Goal: Task Accomplishment & Management: Complete application form

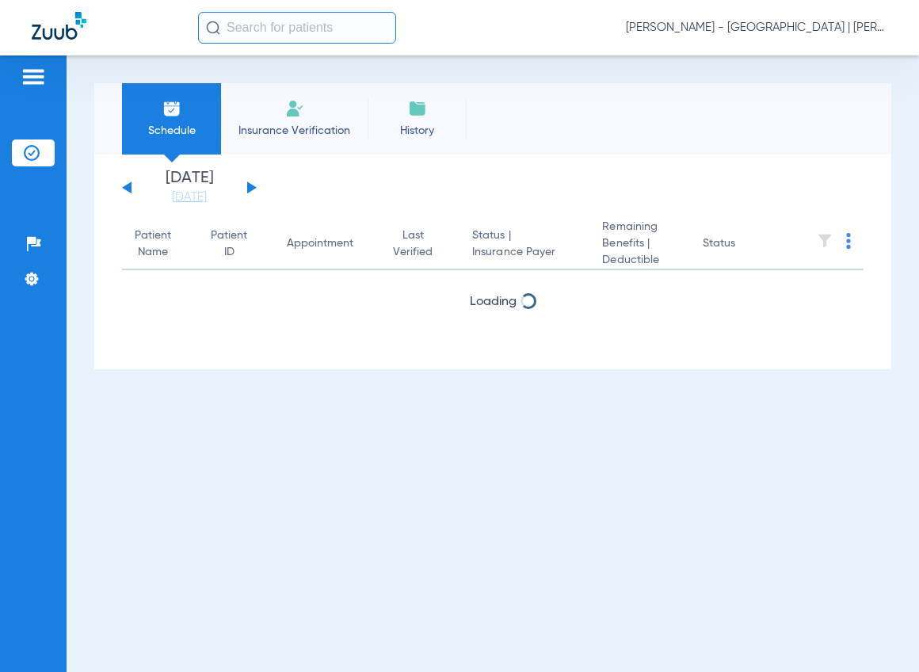
click at [261, 31] on input "text" at bounding box center [297, 28] width 198 height 32
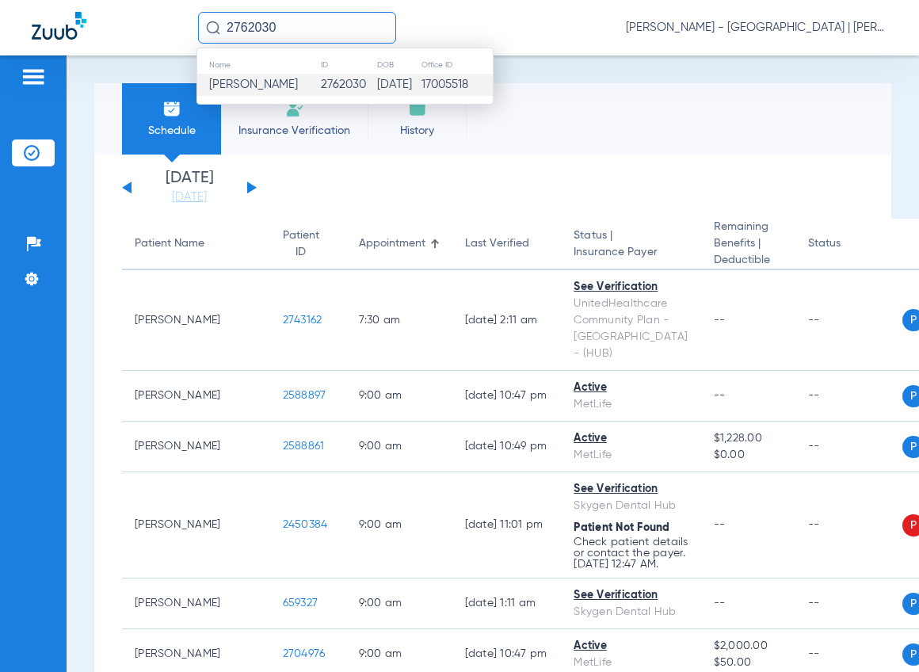
type input "2762030"
click at [242, 89] on span "[PERSON_NAME]" at bounding box center [253, 84] width 89 height 12
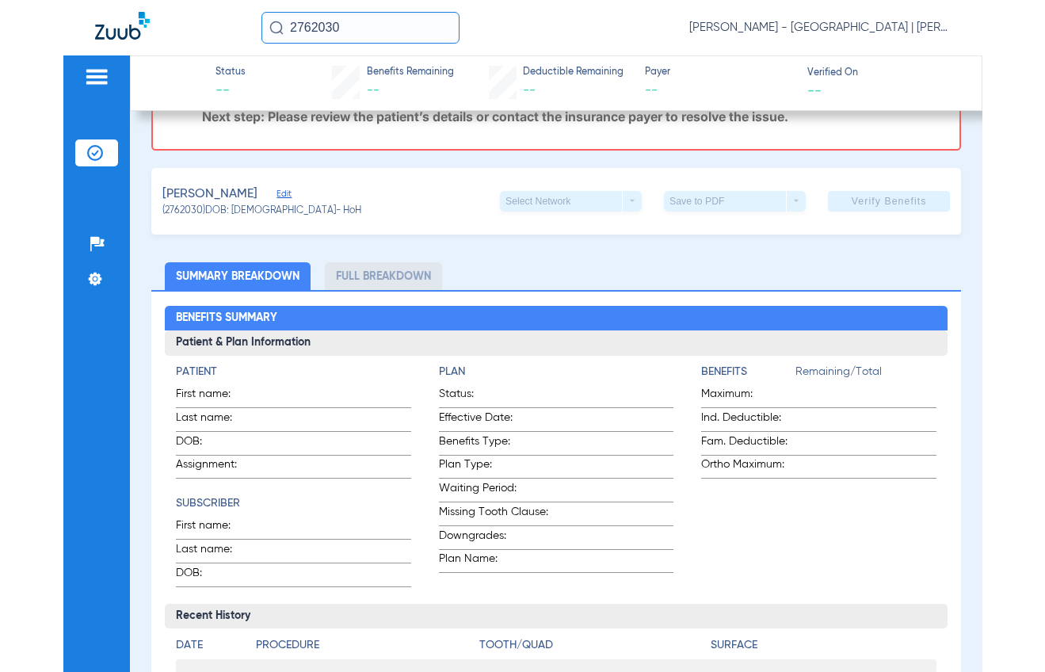
scroll to position [238, 0]
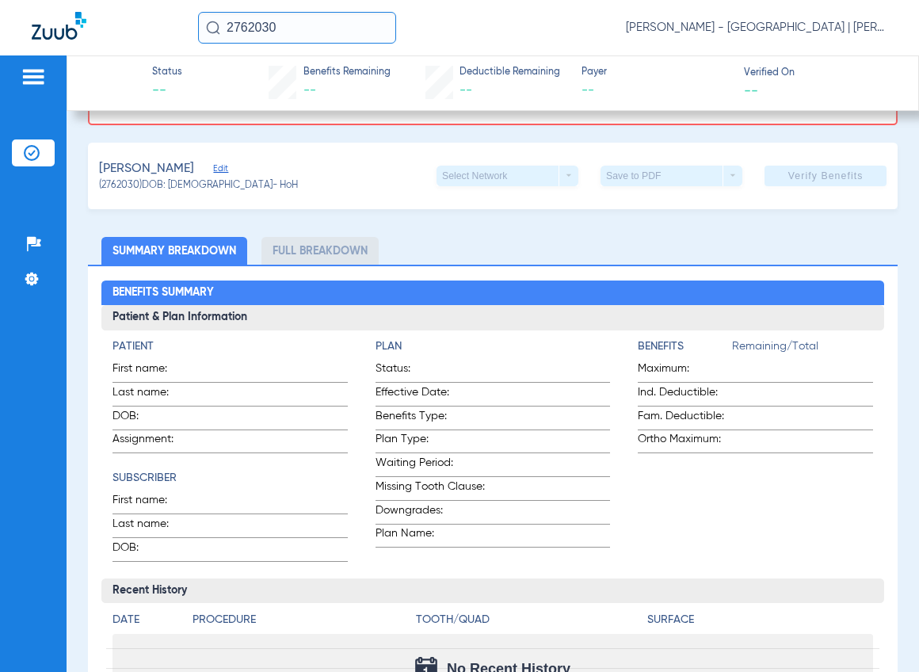
click at [213, 173] on span "Edit" at bounding box center [220, 170] width 14 height 15
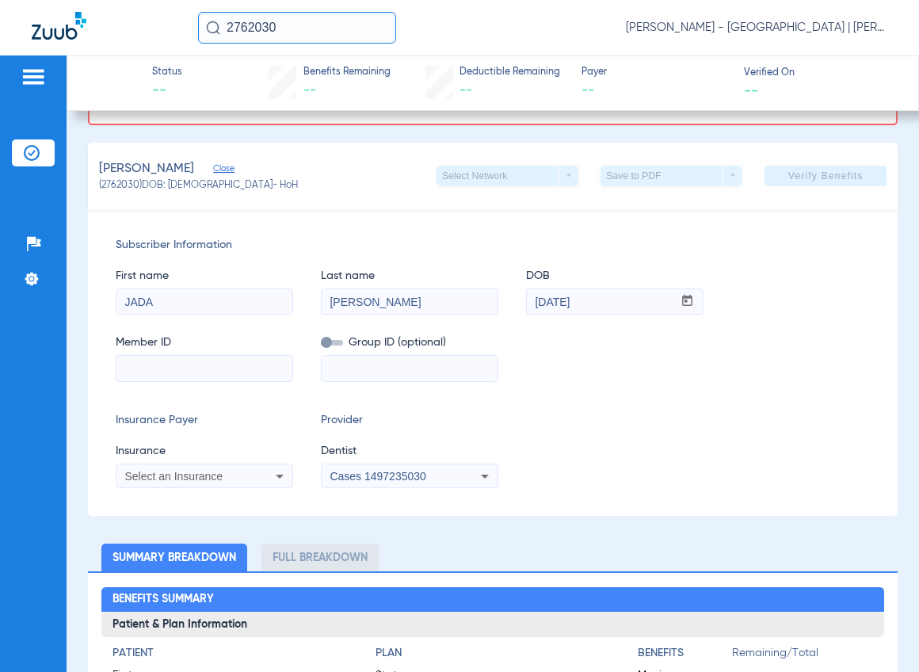
click at [340, 468] on div "Cases 1497235030" at bounding box center [410, 476] width 176 height 19
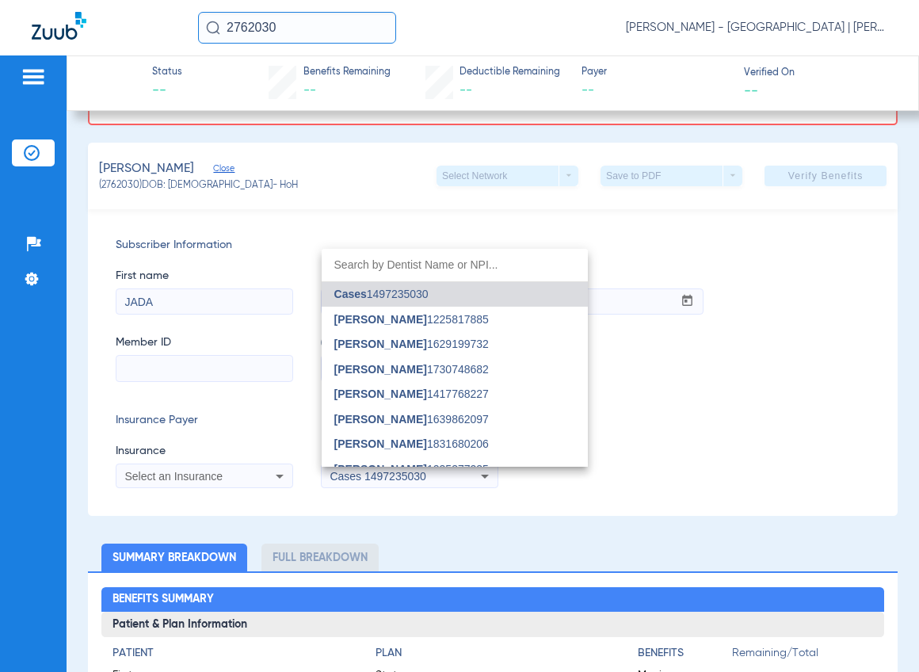
click at [244, 478] on div at bounding box center [459, 336] width 919 height 672
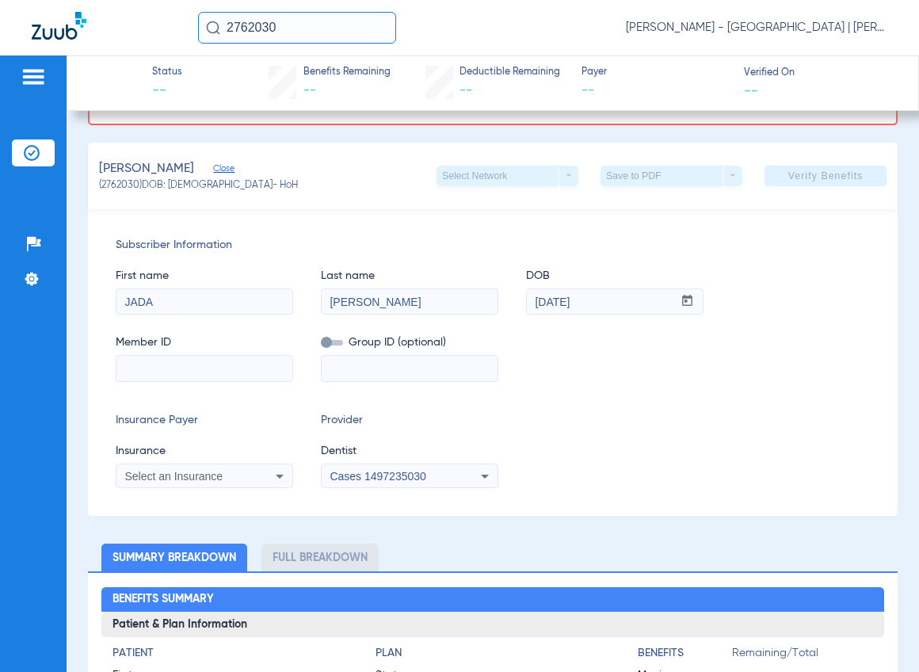
click at [244, 478] on div "Select an Insurance" at bounding box center [188, 476] width 128 height 11
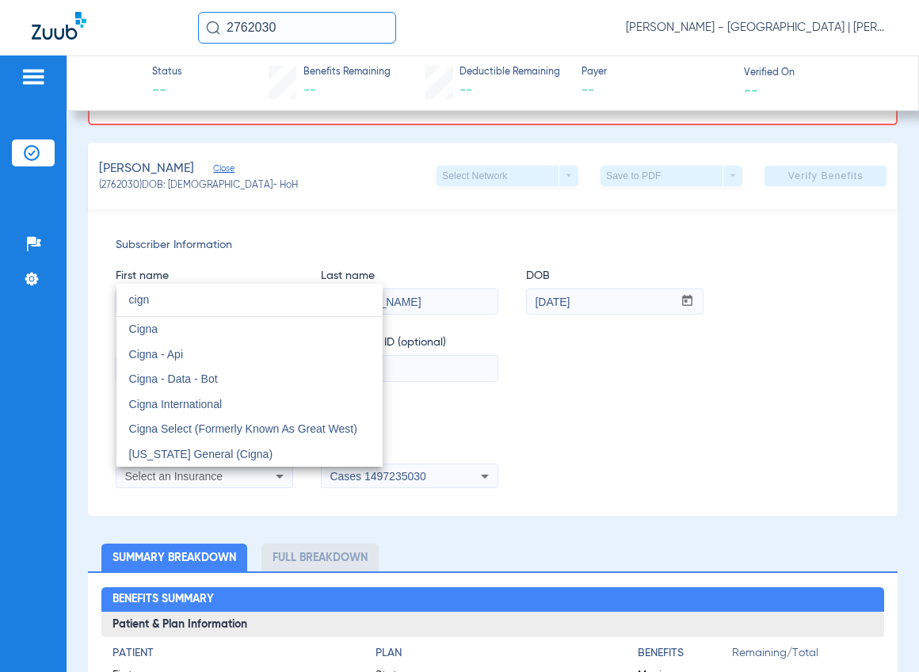
type input "cign"
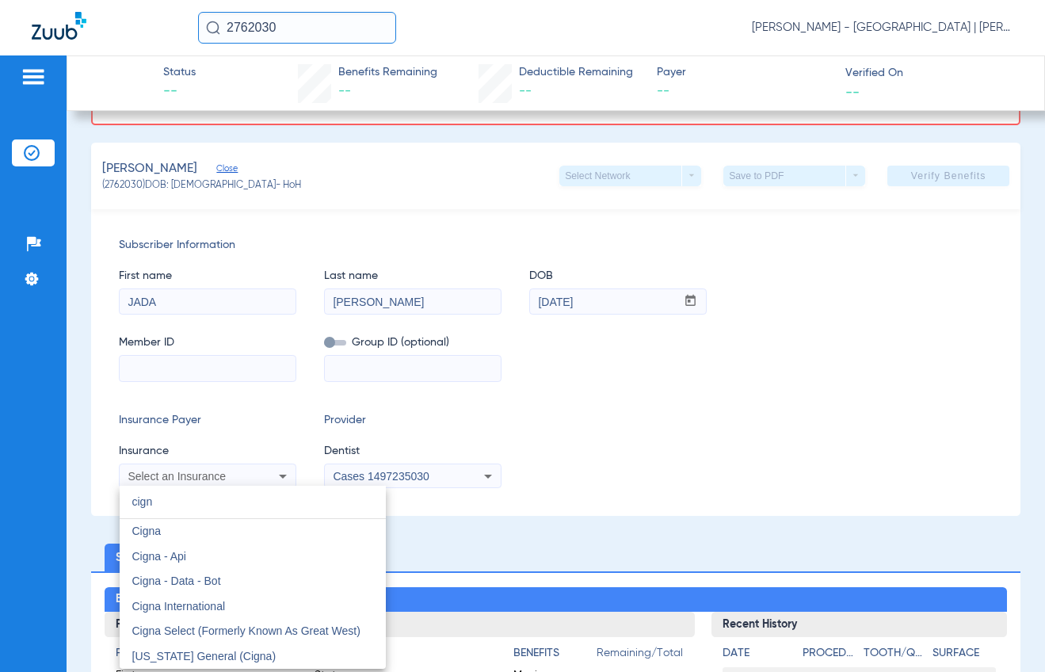
drag, startPoint x: 328, startPoint y: 18, endPoint x: 229, endPoint y: 22, distance: 99.1
click at [233, 21] on div at bounding box center [522, 336] width 1045 height 672
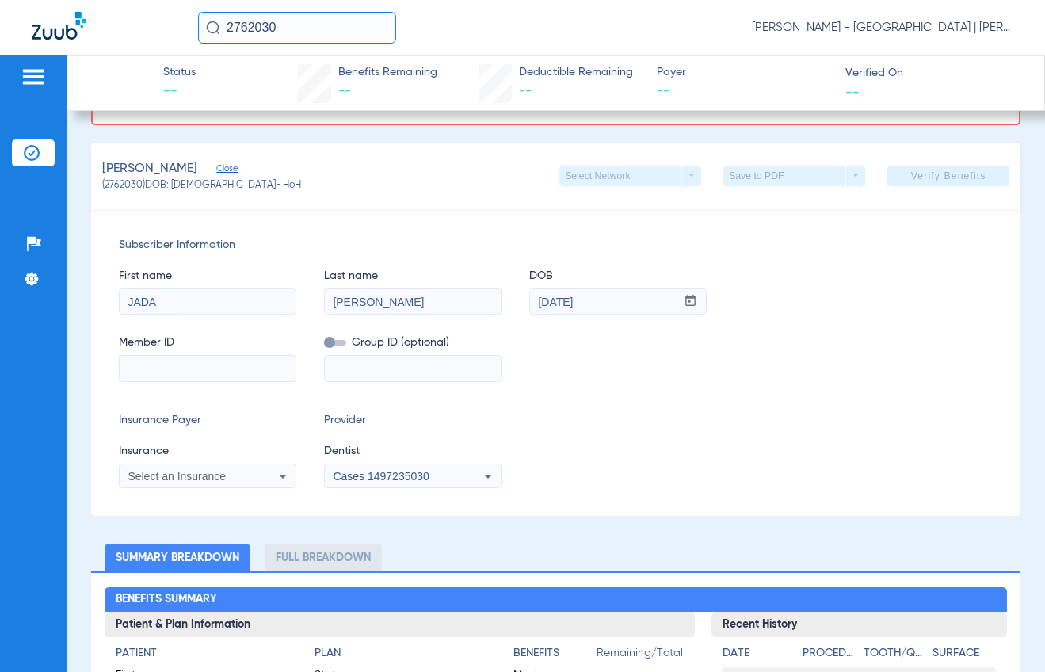
drag, startPoint x: 346, startPoint y: 25, endPoint x: 177, endPoint y: 21, distance: 169.7
click at [177, 21] on div "2762030 [PERSON_NAME] - [GEOGRAPHIC_DATA] | [PERSON_NAME]" at bounding box center [522, 27] width 1045 height 55
click at [336, 13] on input "2759613" at bounding box center [297, 28] width 198 height 32
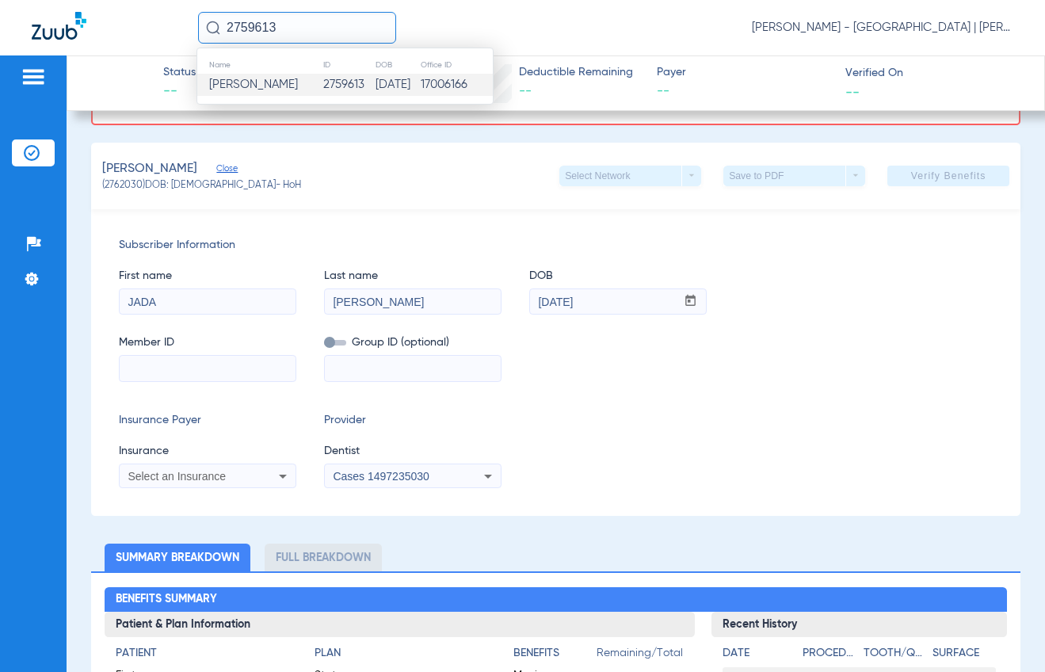
type input "2759613"
click at [298, 79] on span "[PERSON_NAME]" at bounding box center [253, 84] width 89 height 12
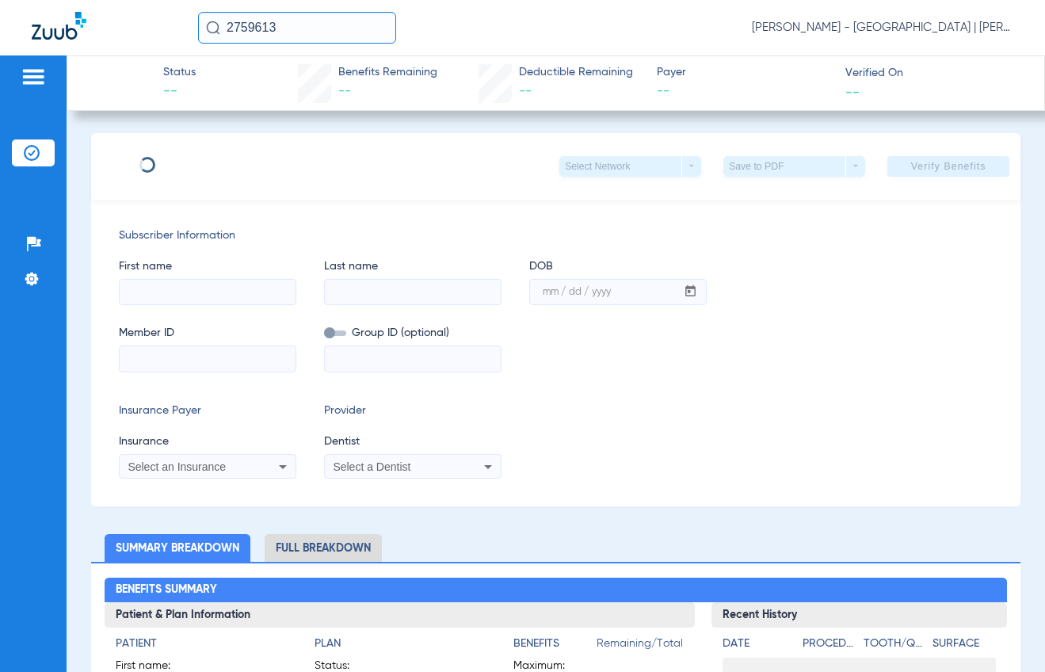
type input "[PERSON_NAME]"
type input "[DATE]"
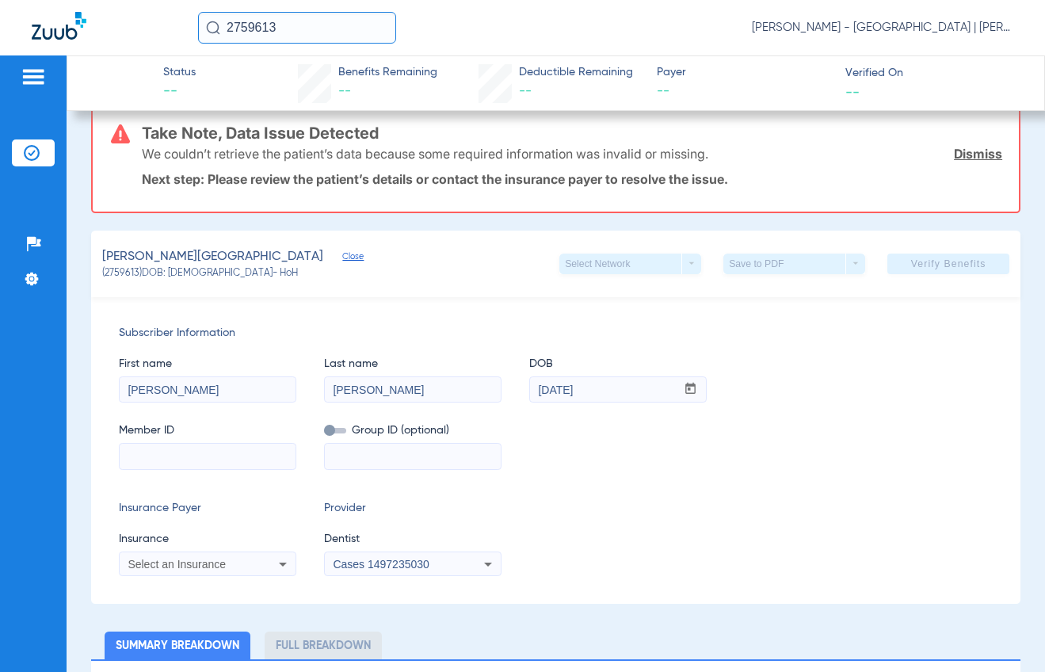
scroll to position [159, 0]
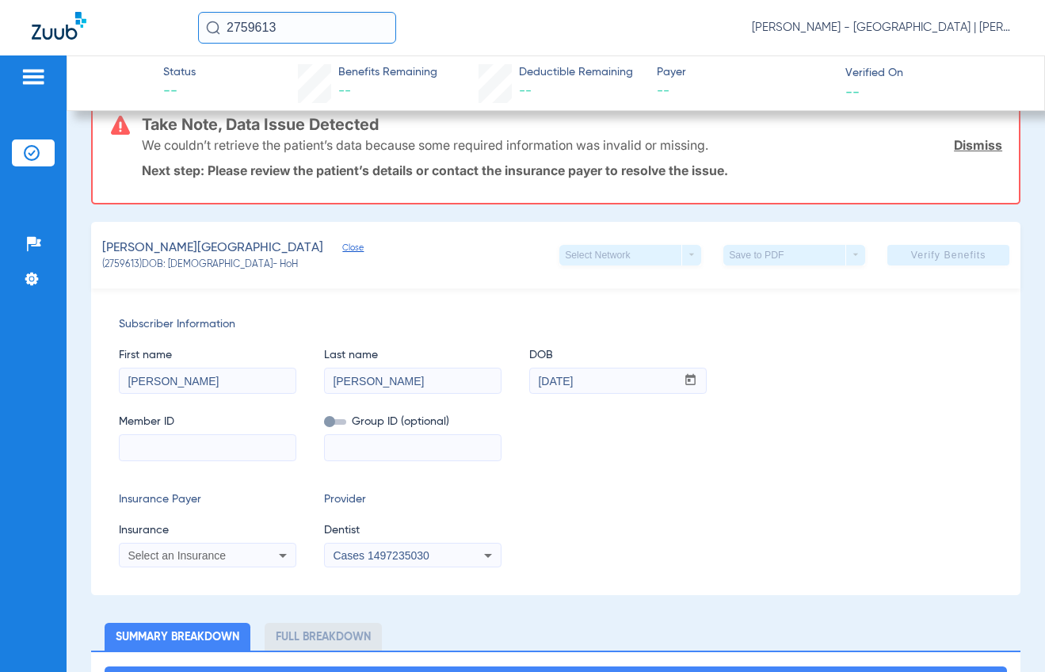
click at [201, 454] on input at bounding box center [208, 447] width 176 height 25
paste input "71639798"
click at [146, 446] on input "71639798" at bounding box center [208, 447] width 176 height 25
type input "71639798"
click at [136, 552] on span "Select an Insurance" at bounding box center [177, 555] width 98 height 13
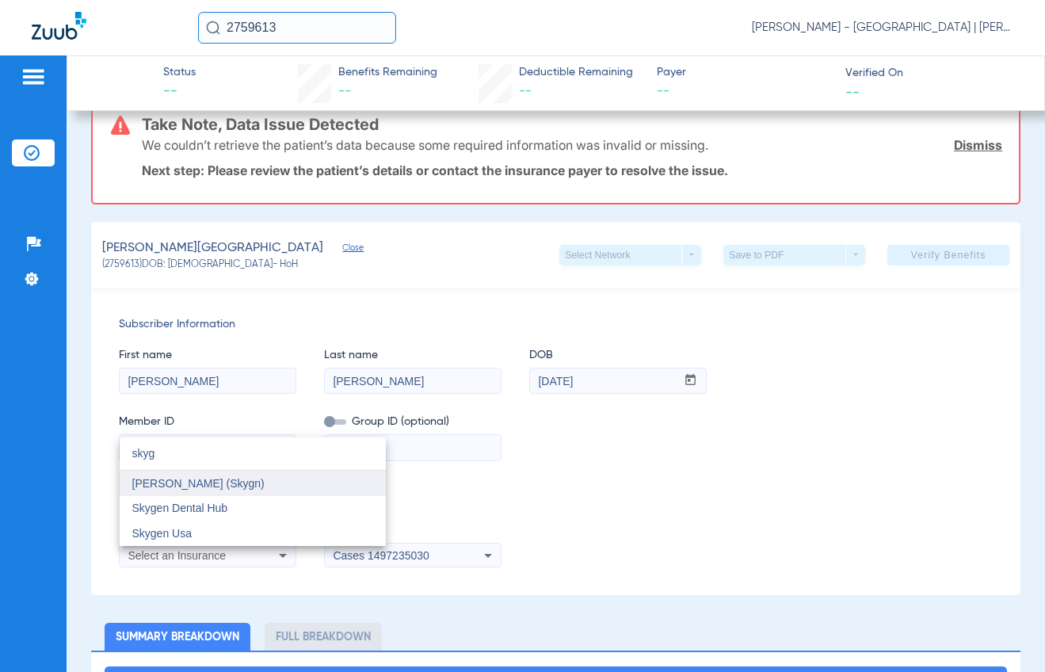
type input "skyg"
click at [181, 493] on mat-option "[PERSON_NAME] (Skygn)" at bounding box center [253, 483] width 266 height 25
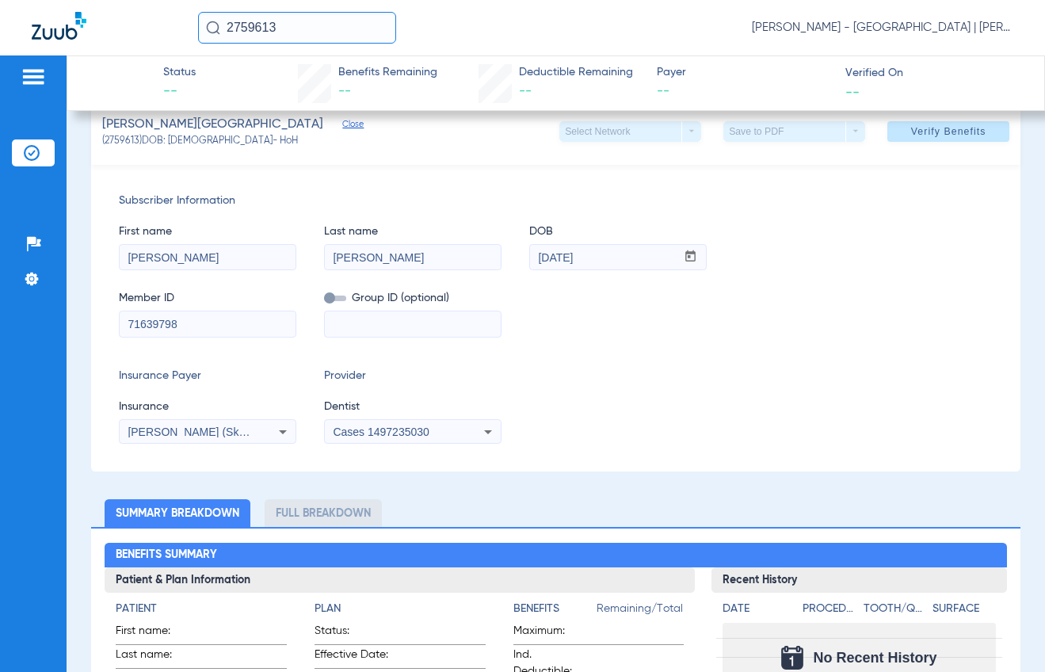
click at [230, 428] on div "[PERSON_NAME] (Skygn)" at bounding box center [192, 431] width 128 height 11
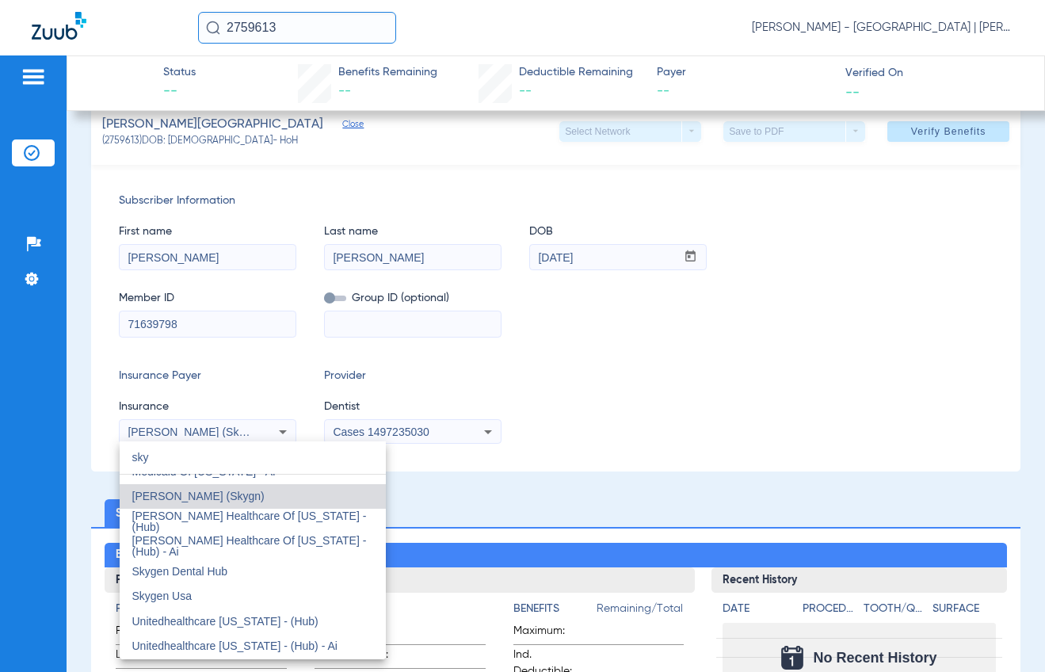
scroll to position [0, 0]
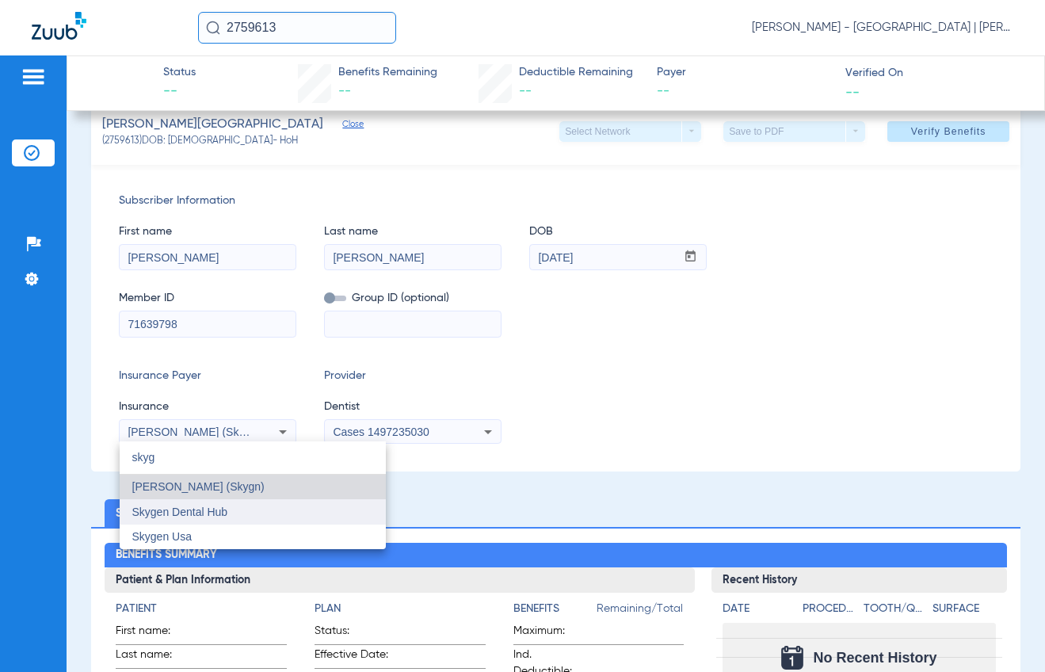
type input "skyg"
click at [229, 506] on mat-option "Skygen Dental Hub" at bounding box center [253, 511] width 266 height 25
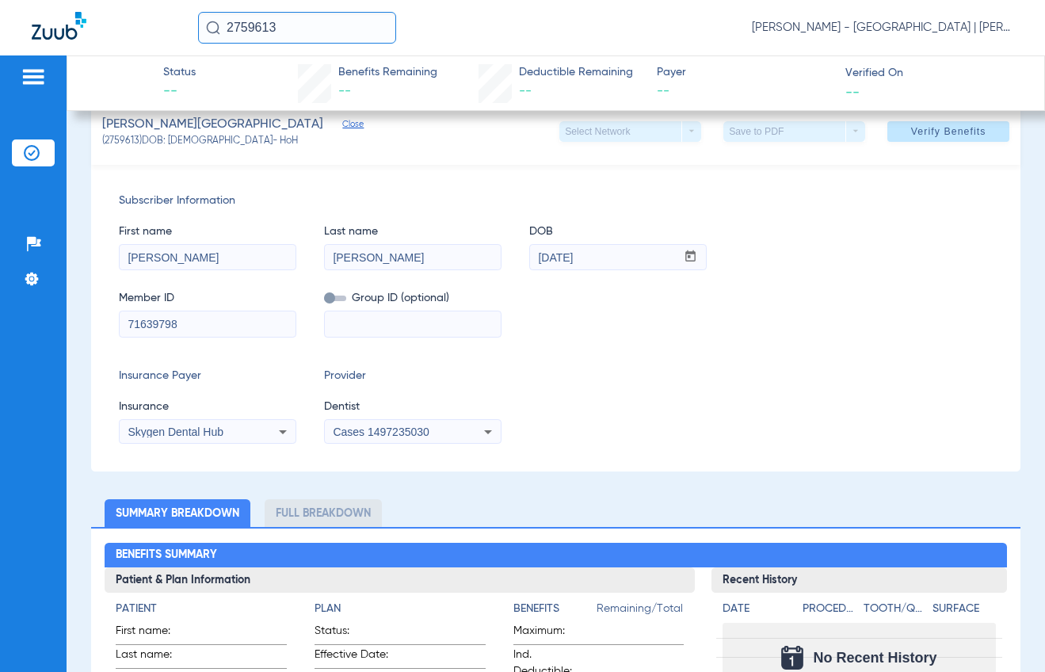
drag, startPoint x: 407, startPoint y: 260, endPoint x: 299, endPoint y: 243, distance: 109.1
click at [299, 243] on div "First name [PERSON_NAME] Last name [PERSON_NAME] mm / dd / yyyy [DATE]" at bounding box center [556, 239] width 874 height 61
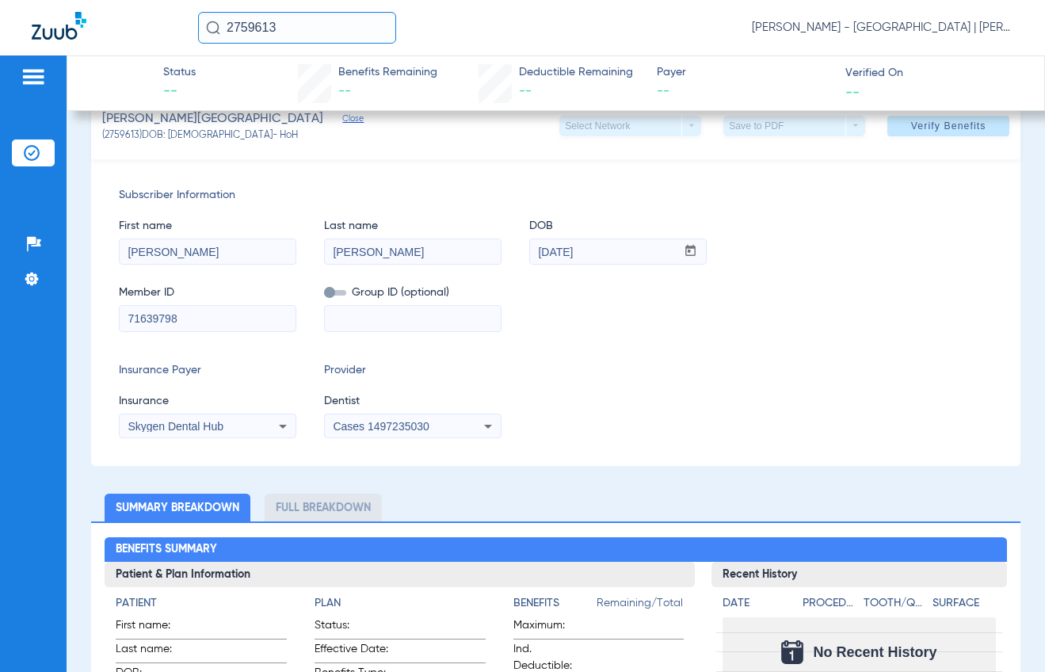
scroll to position [159, 0]
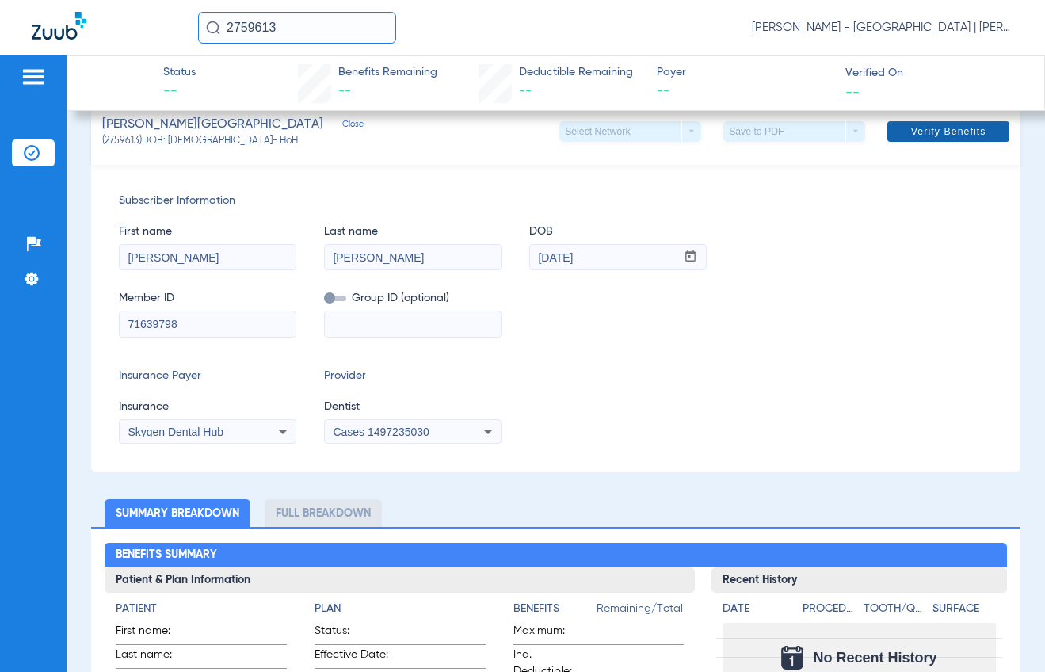
click at [919, 126] on span "Verify Benefits" at bounding box center [948, 131] width 75 height 13
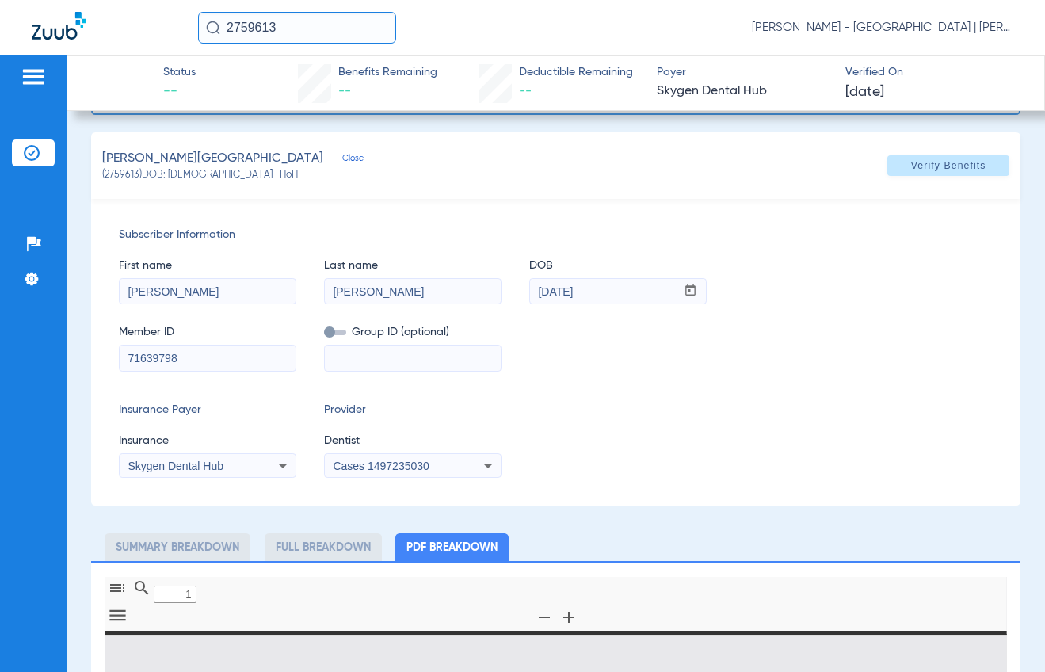
type input "0"
select select "page-width"
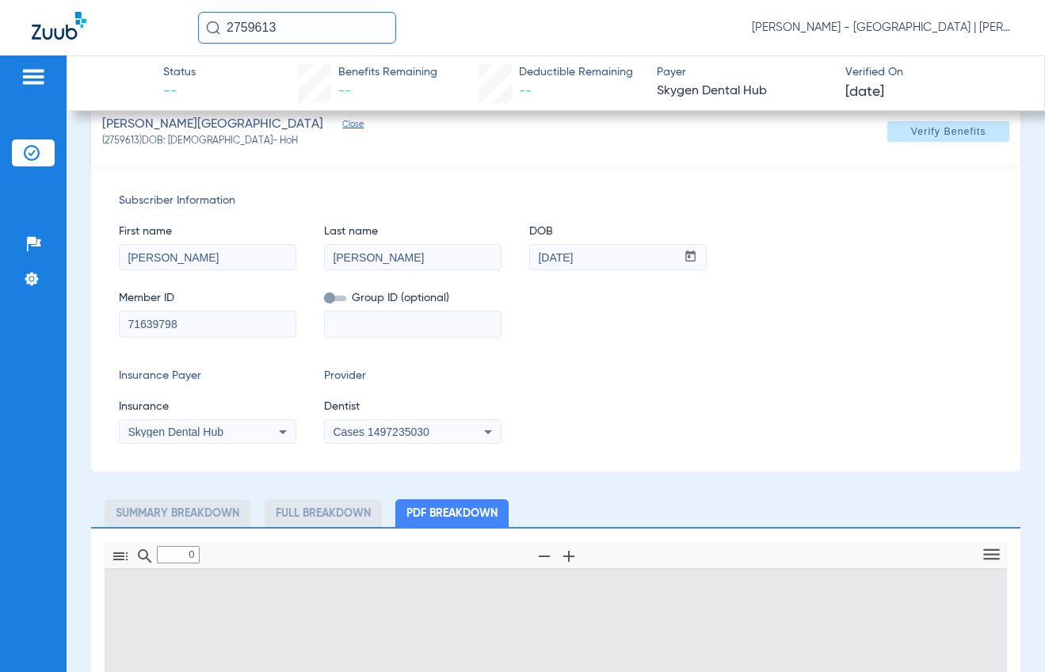
type input "1"
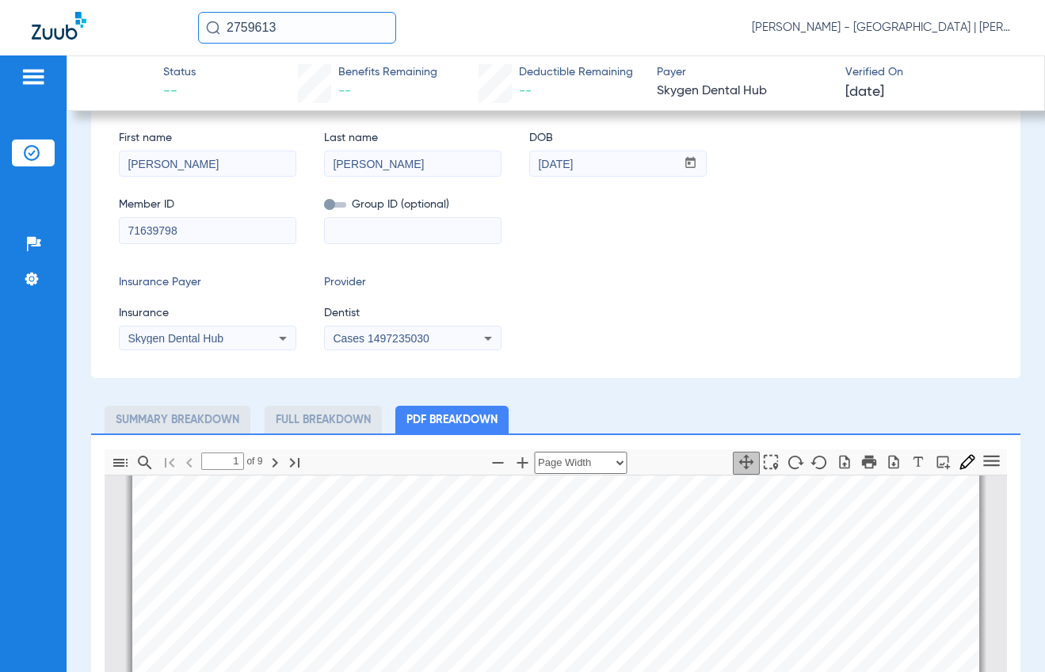
scroll to position [555, 0]
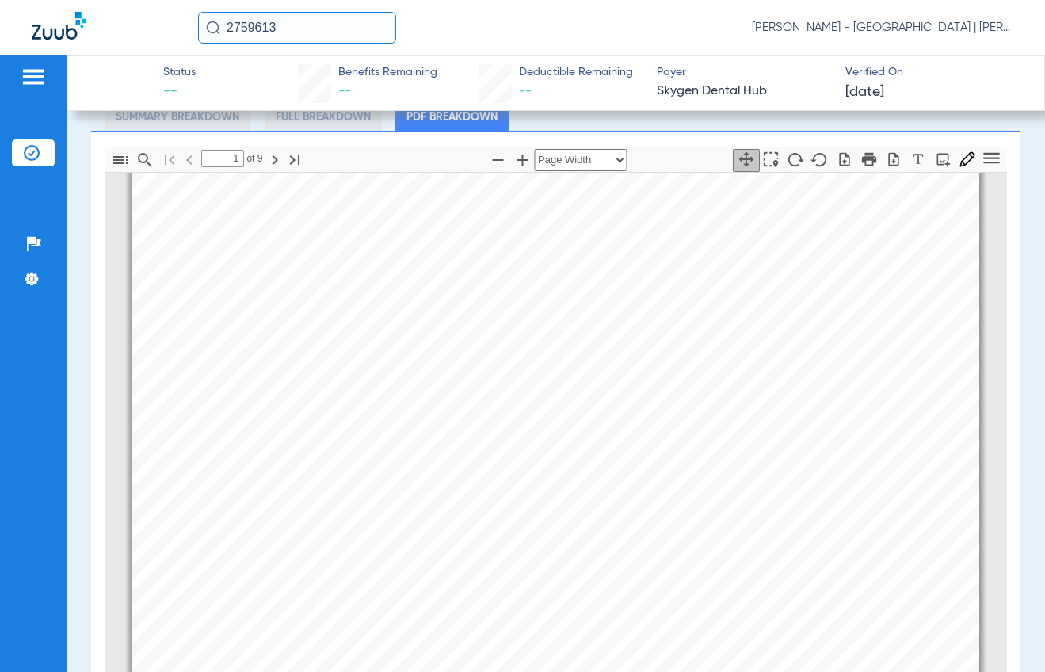
drag, startPoint x: 283, startPoint y: 23, endPoint x: 227, endPoint y: 12, distance: 57.4
click at [227, 13] on input "2759613" at bounding box center [297, 28] width 198 height 32
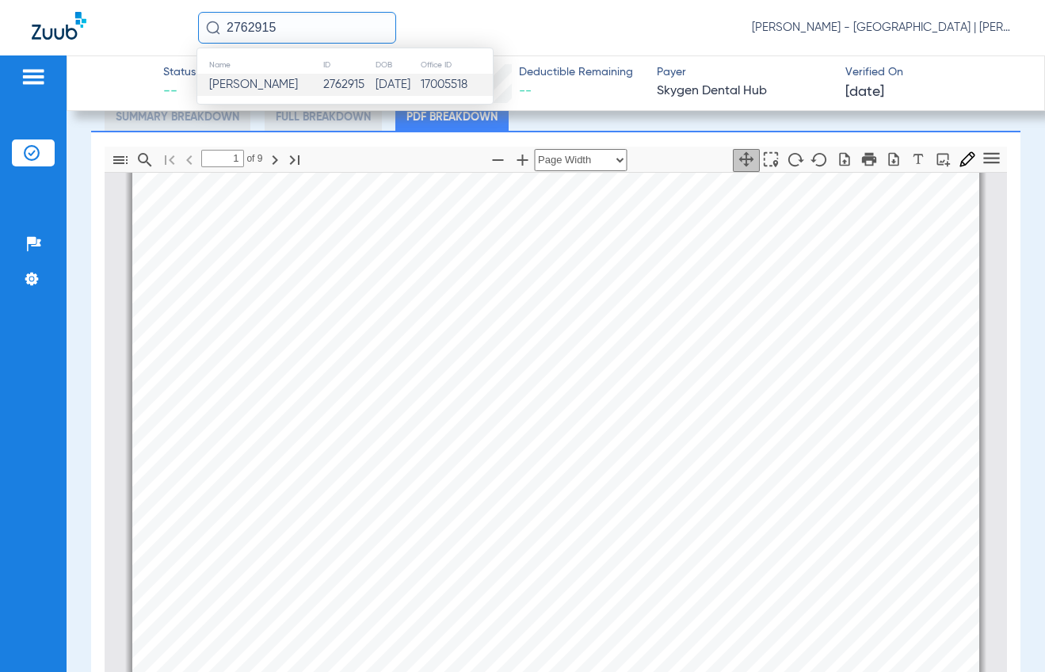
type input "2762915"
drag, startPoint x: 268, startPoint y: 86, endPoint x: 242, endPoint y: 89, distance: 26.3
click at [266, 89] on span "[PERSON_NAME]" at bounding box center [253, 84] width 89 height 12
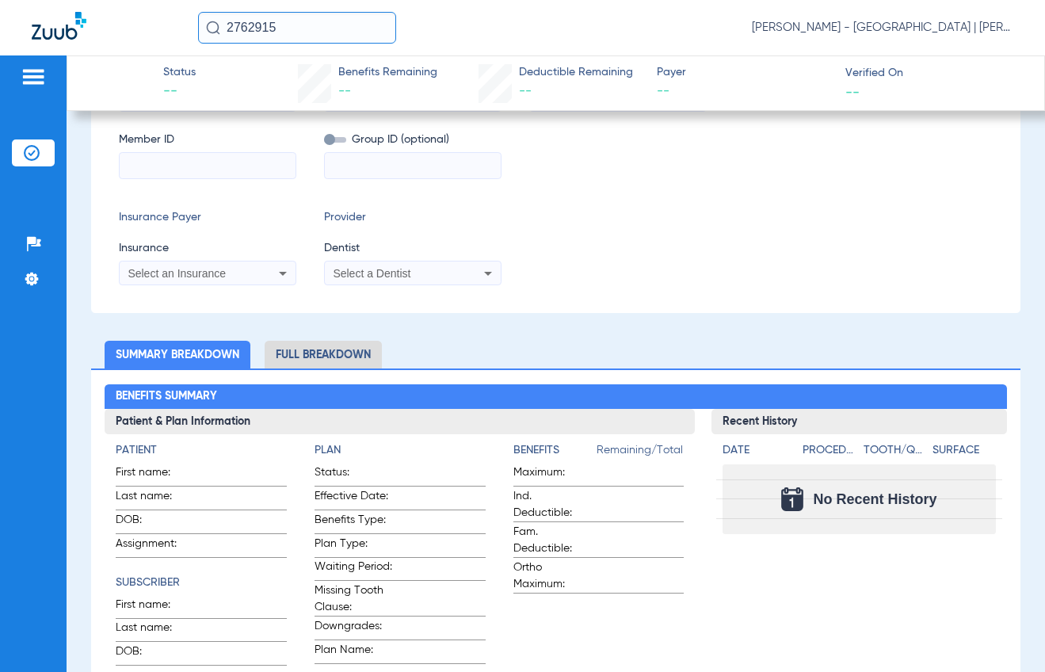
type input "[PERSON_NAME]"
type input "HUSSAIN"
type input "[DATE]"
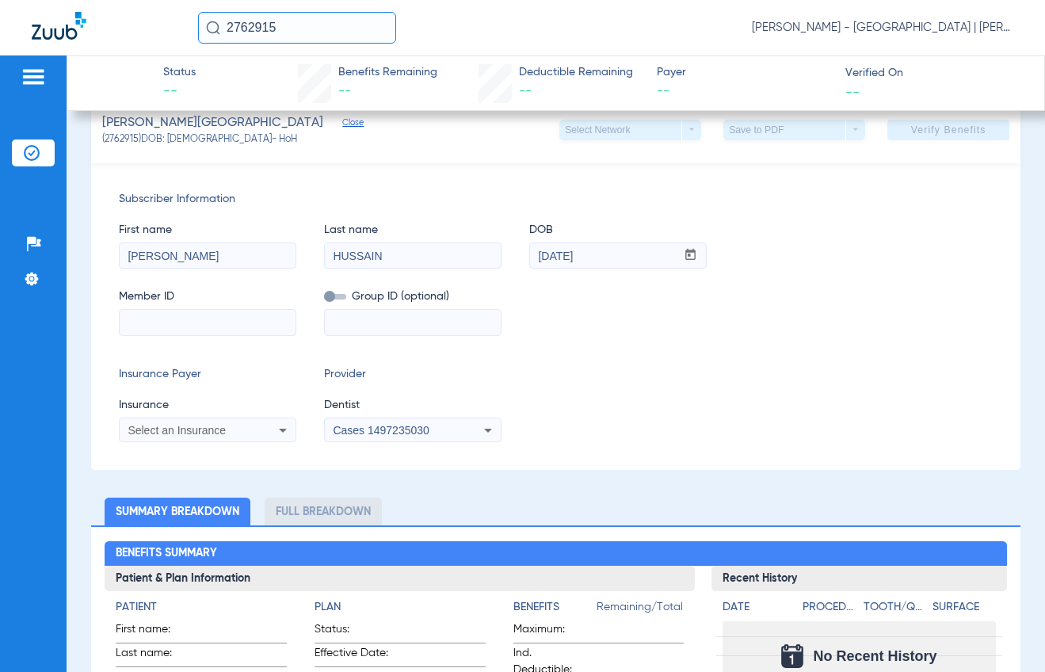
scroll to position [282, 0]
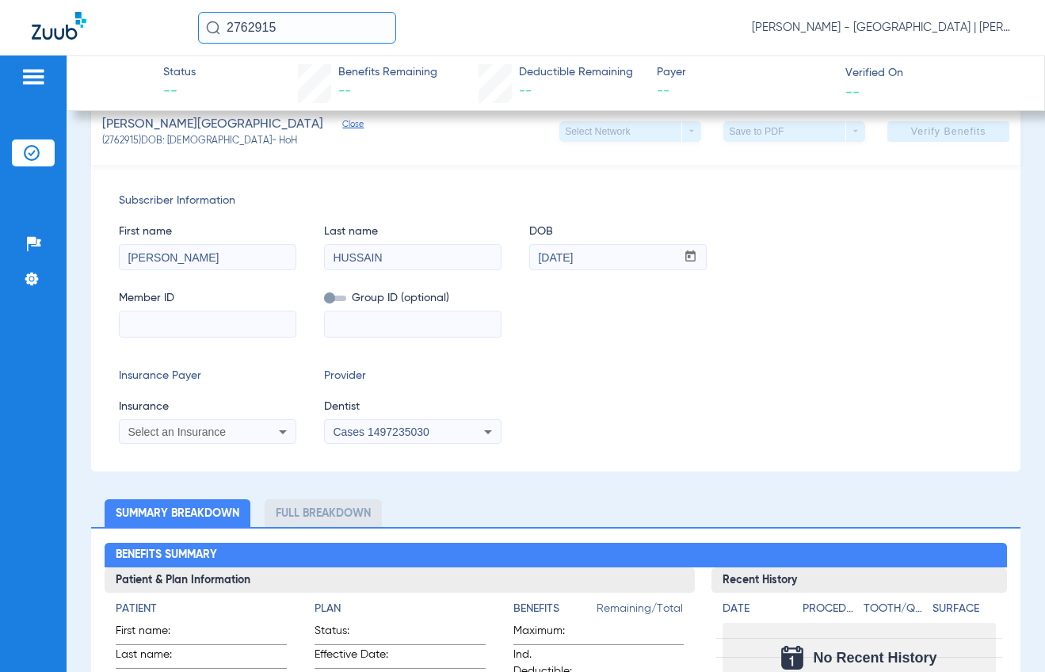
click at [170, 320] on input at bounding box center [208, 323] width 176 height 25
type input "71115733"
click at [197, 430] on span "Select an Insurance" at bounding box center [177, 432] width 98 height 13
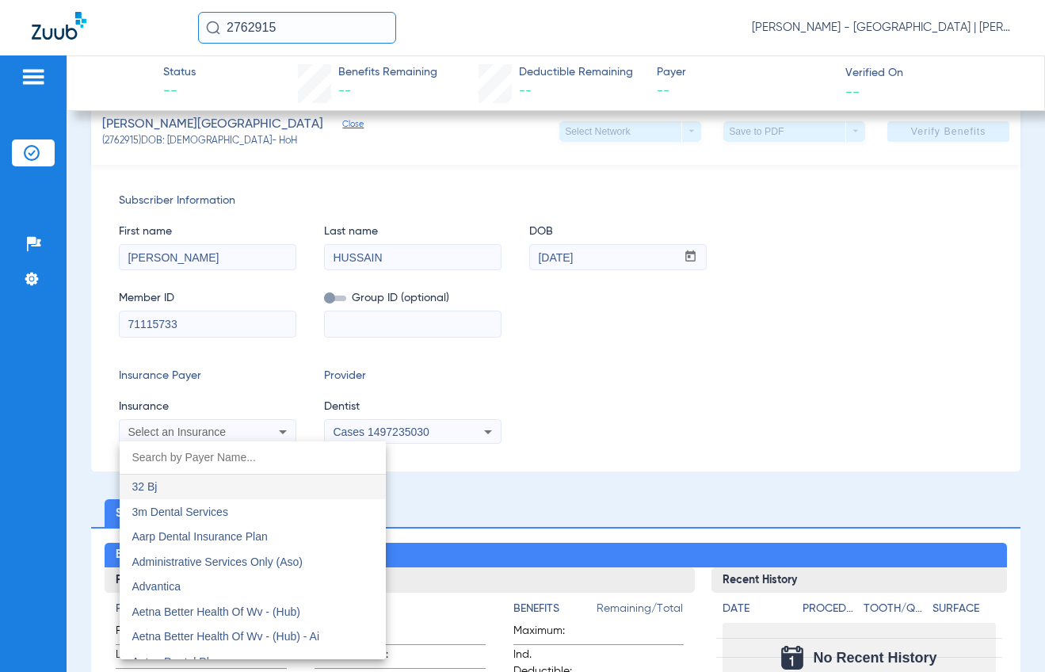
click at [170, 453] on input "dropdown search" at bounding box center [253, 457] width 266 height 32
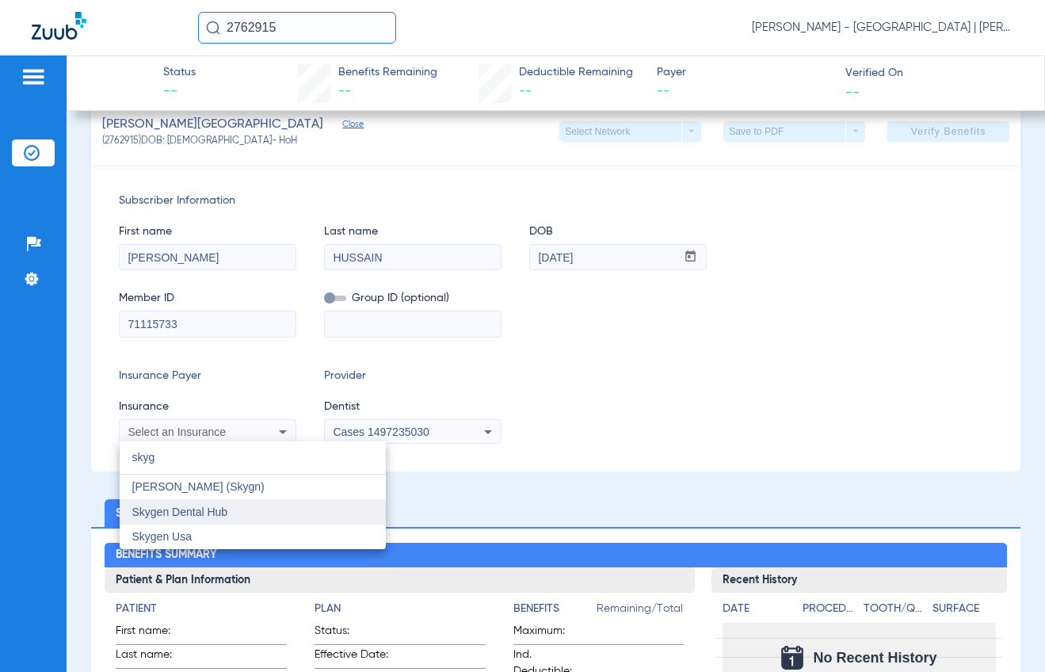
type input "skyg"
click at [171, 520] on mat-option "Skygen Dental Hub" at bounding box center [253, 511] width 266 height 25
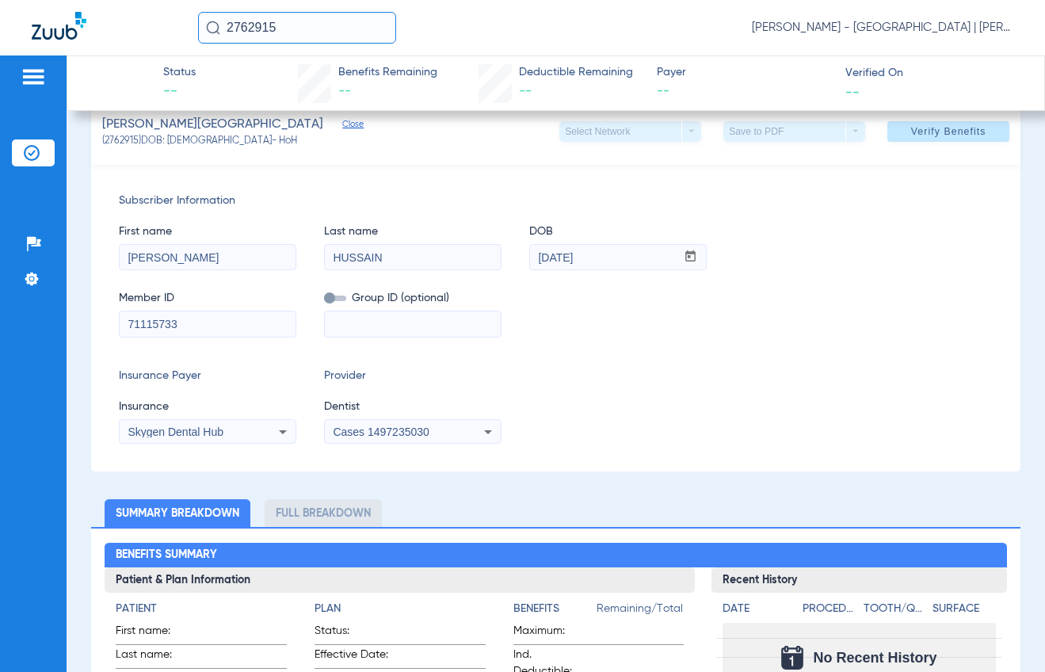
click at [216, 309] on mat-form-field "71115733" at bounding box center [208, 322] width 178 height 31
click at [205, 323] on input "71115733" at bounding box center [208, 323] width 176 height 25
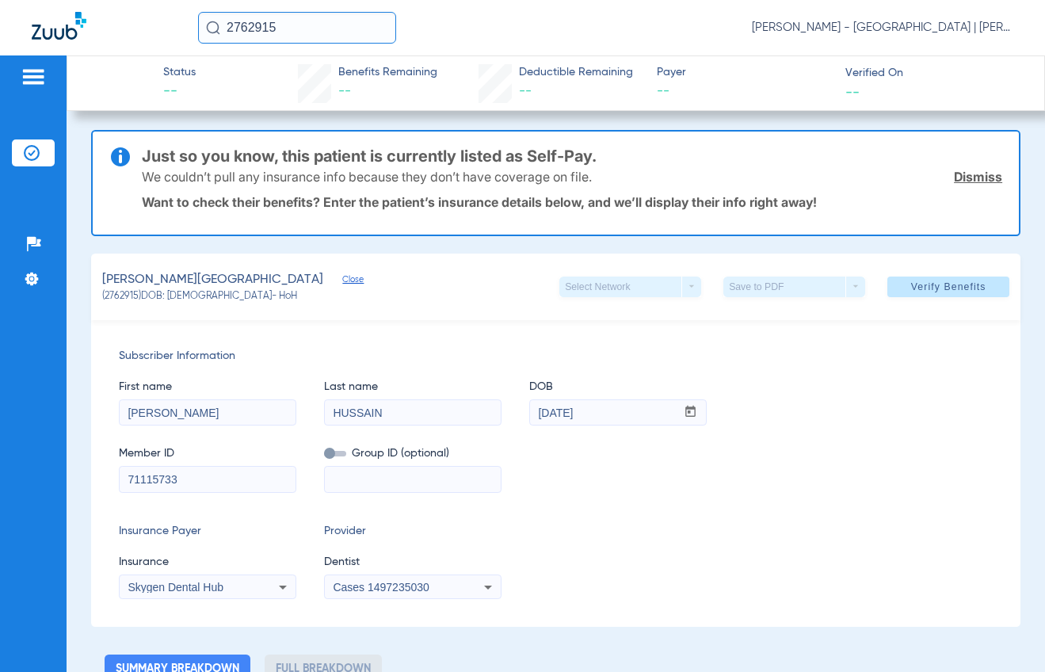
scroll to position [0, 0]
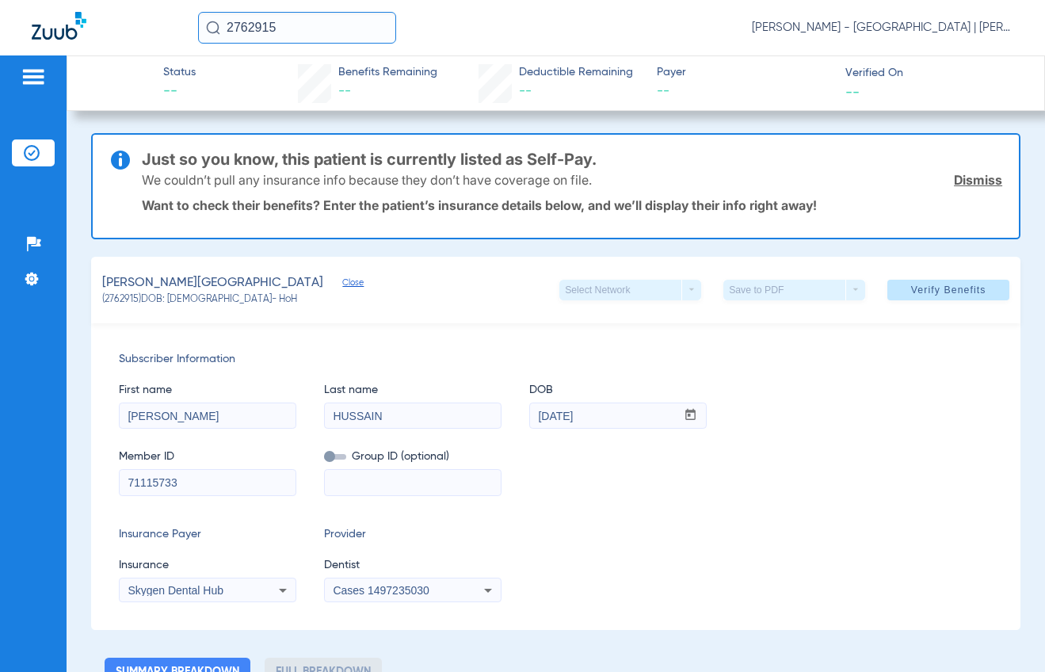
click at [919, 262] on div "[PERSON_NAME] Close (2762915) DOB: [DEMOGRAPHIC_DATA] - HoH Select Network arro…" at bounding box center [556, 290] width 930 height 67
click at [919, 296] on span "Verify Benefits" at bounding box center [948, 290] width 75 height 13
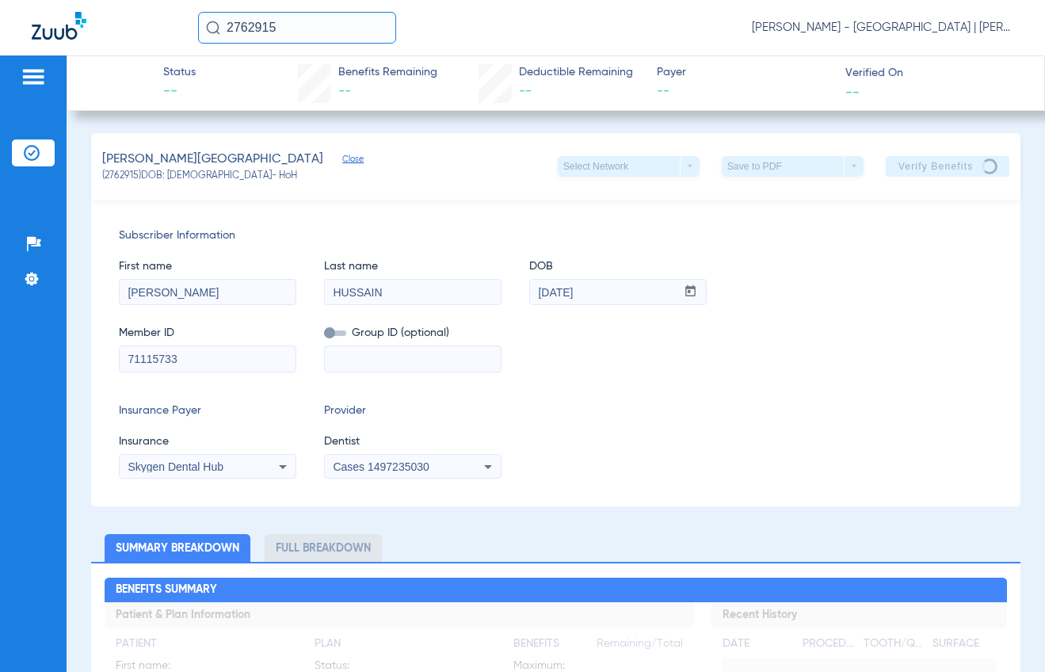
drag, startPoint x: 199, startPoint y: 363, endPoint x: 111, endPoint y: 355, distance: 88.3
click at [111, 355] on div "Subscriber Information First name [PERSON_NAME] Last name [PERSON_NAME] mm / dd…" at bounding box center [556, 353] width 930 height 307
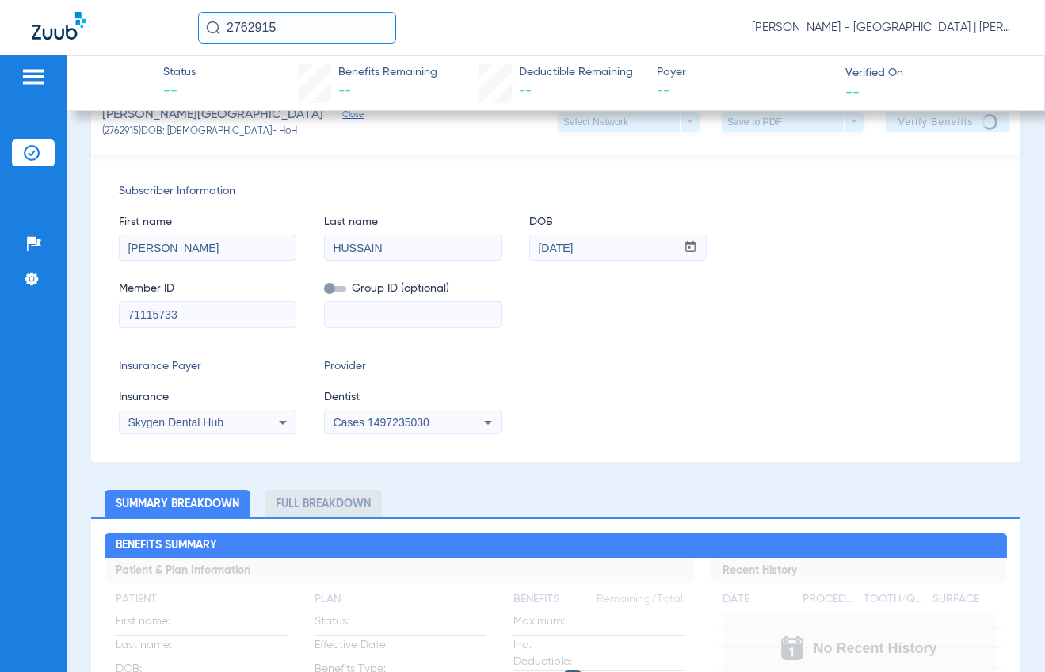
scroll to position [79, 0]
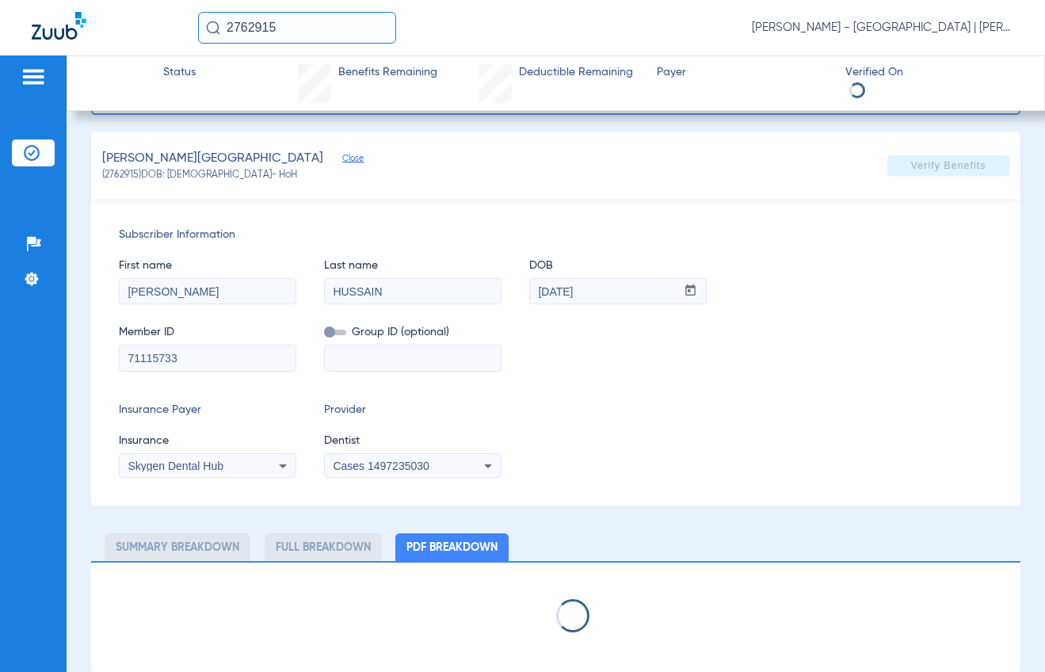
select select "page-width"
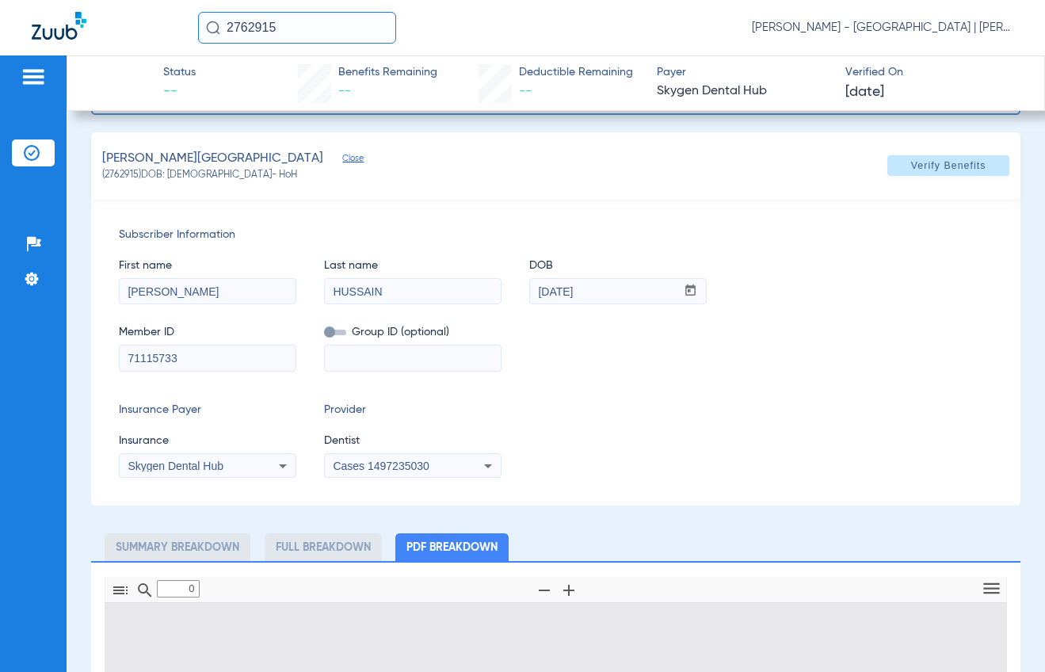
scroll to position [203, 0]
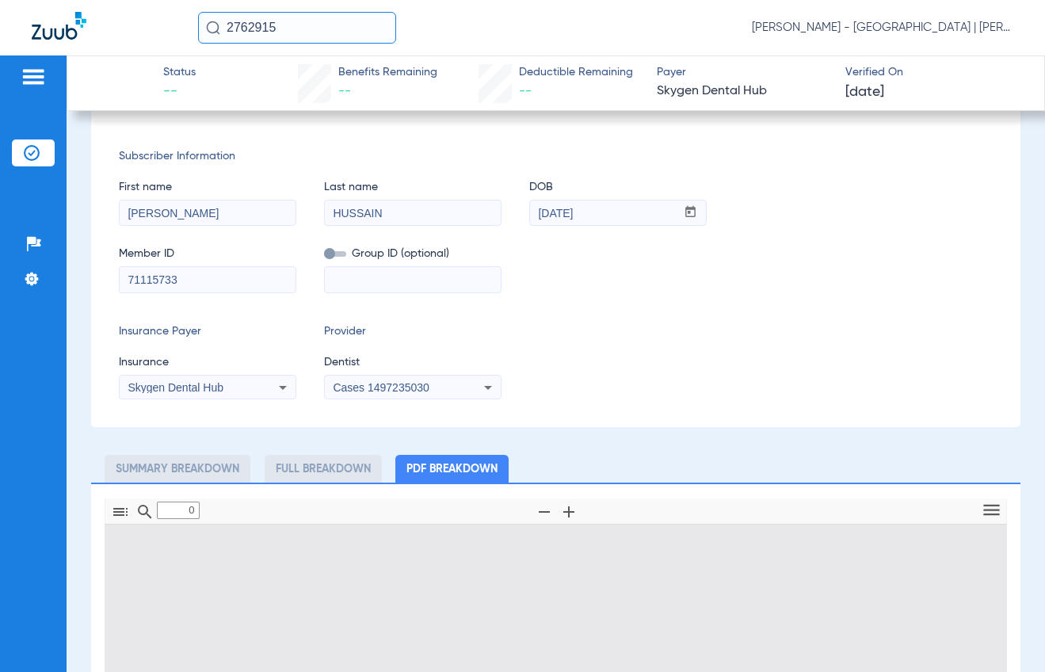
type input "1"
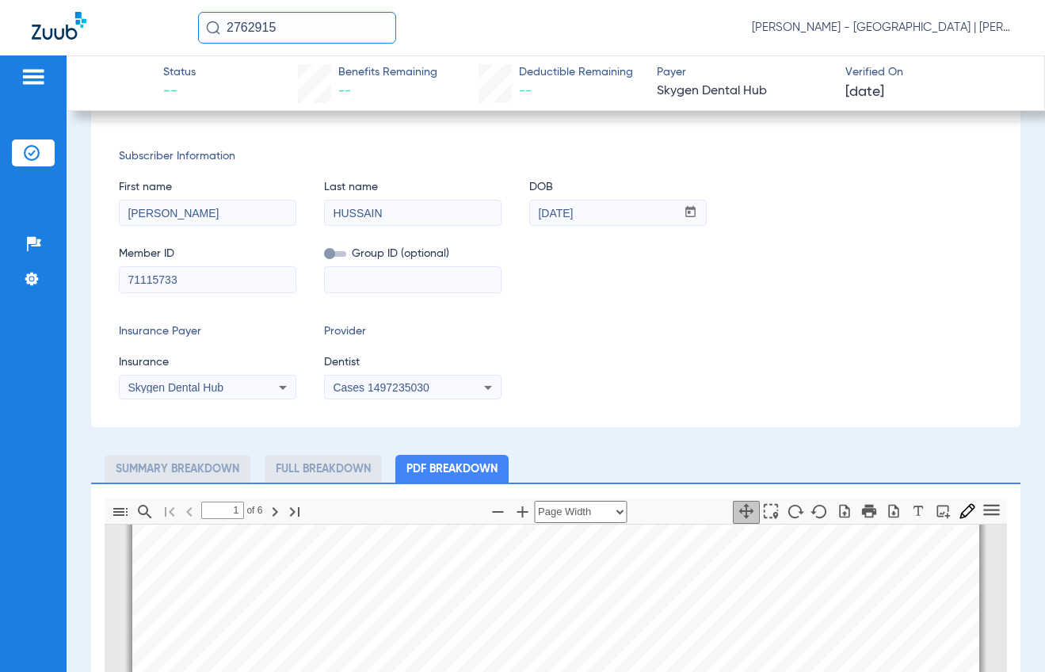
drag, startPoint x: 335, startPoint y: 33, endPoint x: 75, endPoint y: 46, distance: 261.1
click at [75, 46] on div "2762915 [PERSON_NAME] - [GEOGRAPHIC_DATA] | [PERSON_NAME]" at bounding box center [522, 27] width 1045 height 55
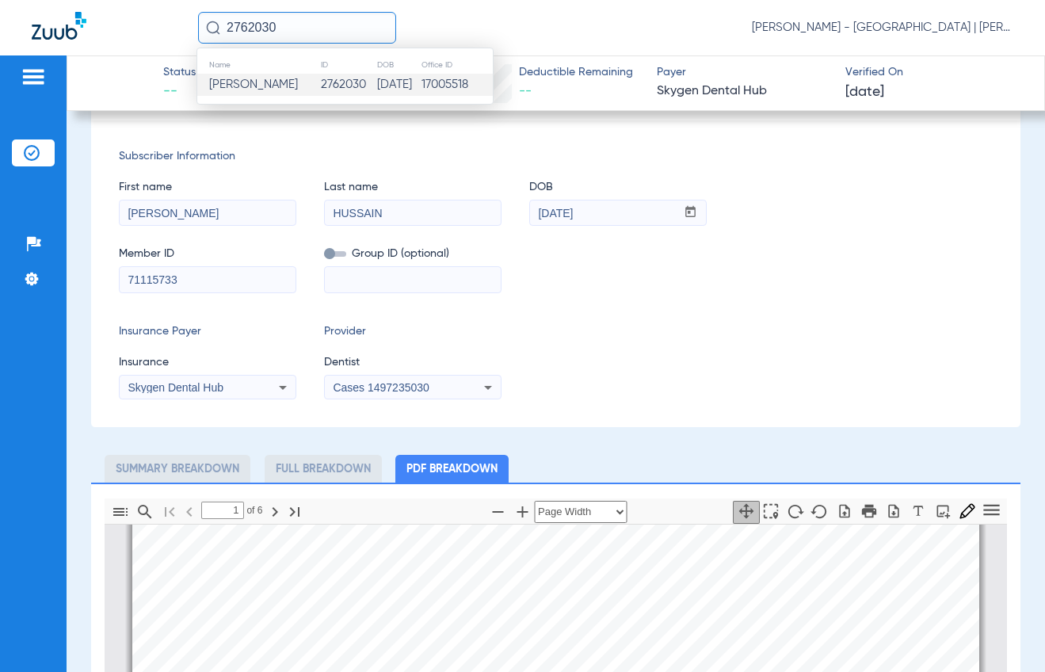
type input "2762030"
click at [297, 90] on td "[PERSON_NAME]" at bounding box center [258, 85] width 123 height 22
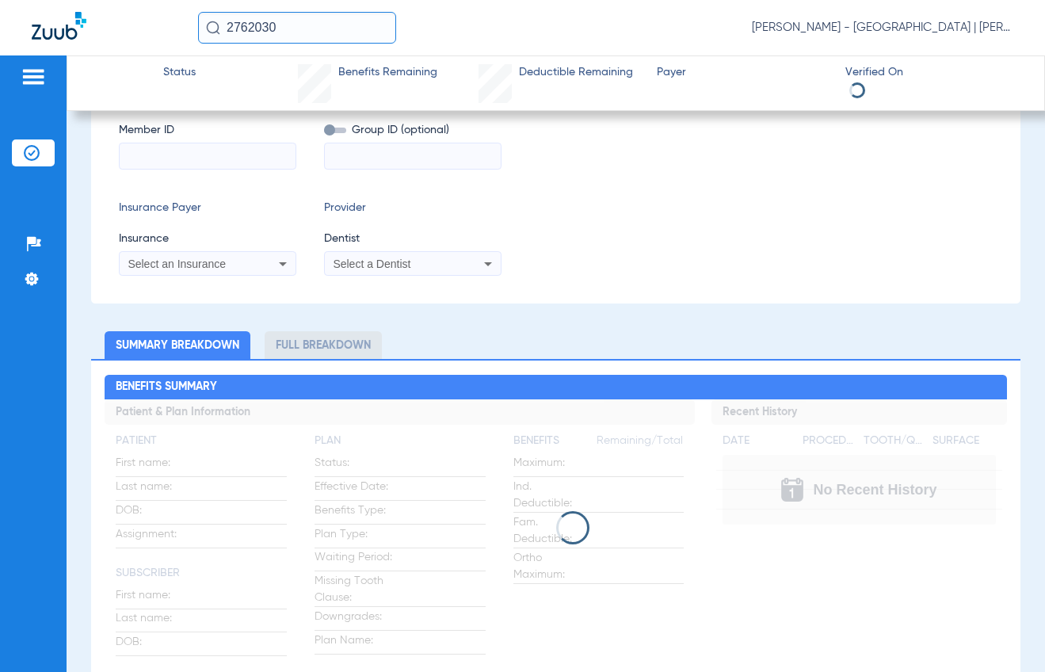
scroll to position [86, 0]
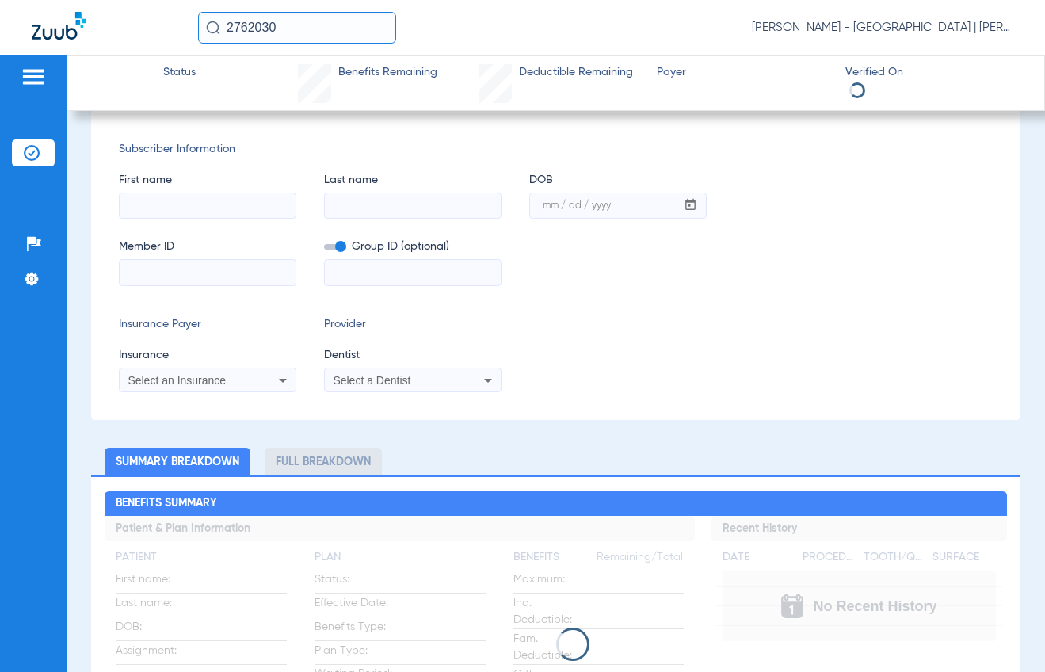
type input "[PERSON_NAME]"
type input "[DATE]"
type input "U51115355"
type input "3341183"
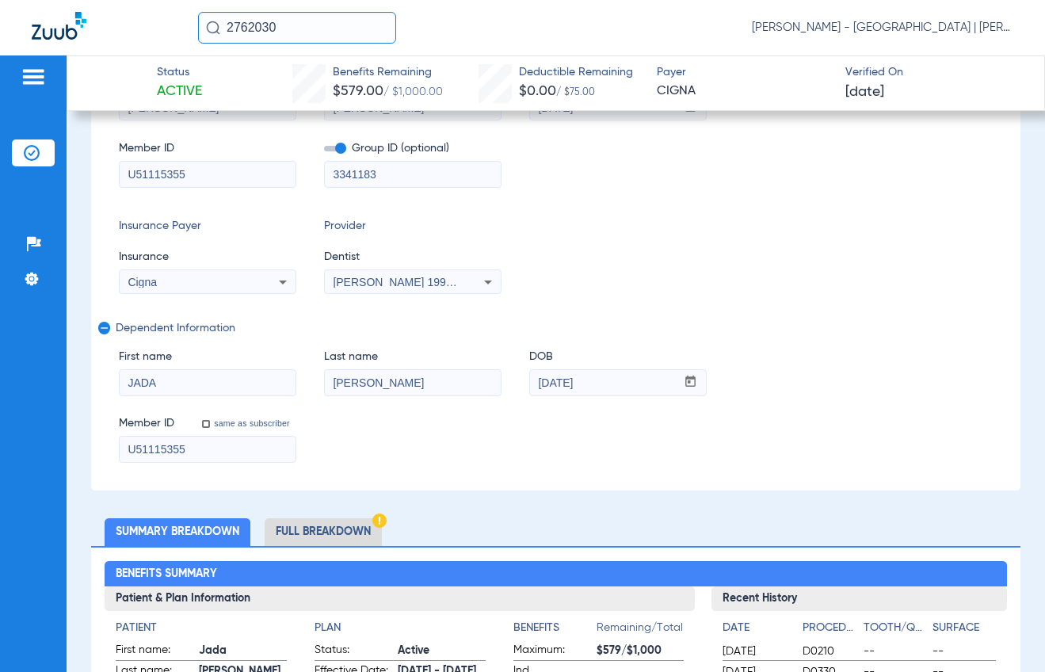
scroll to position [79, 0]
